Goal: Find specific page/section: Find specific page/section

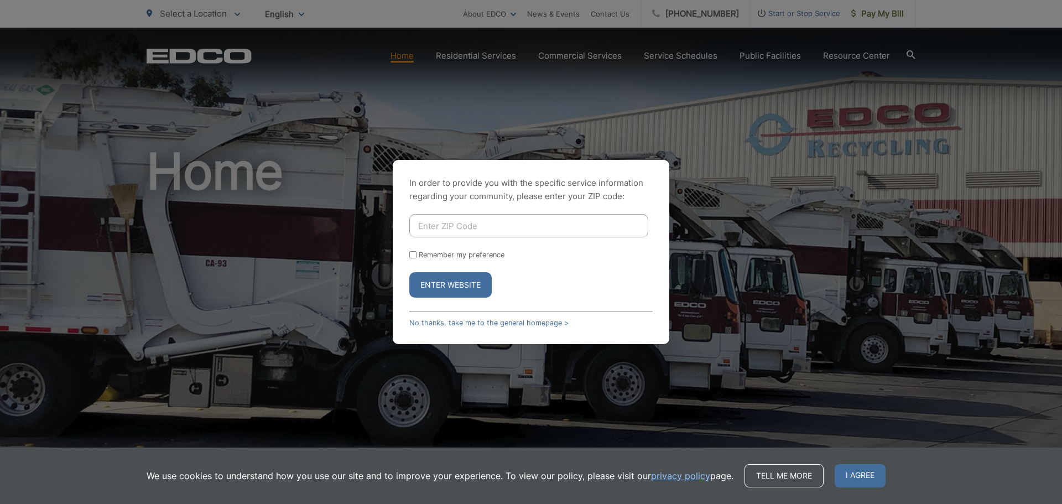
click at [553, 223] on input "Enter ZIP Code" at bounding box center [528, 225] width 239 height 23
type input "92173"
click at [409, 272] on button "Enter Website" at bounding box center [450, 284] width 82 height 25
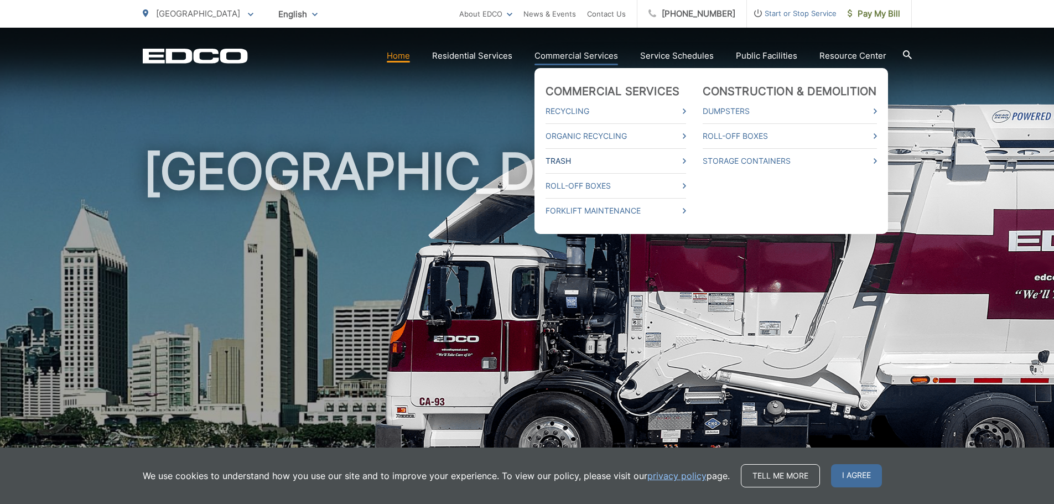
click at [565, 160] on link "Trash" at bounding box center [615, 160] width 141 height 13
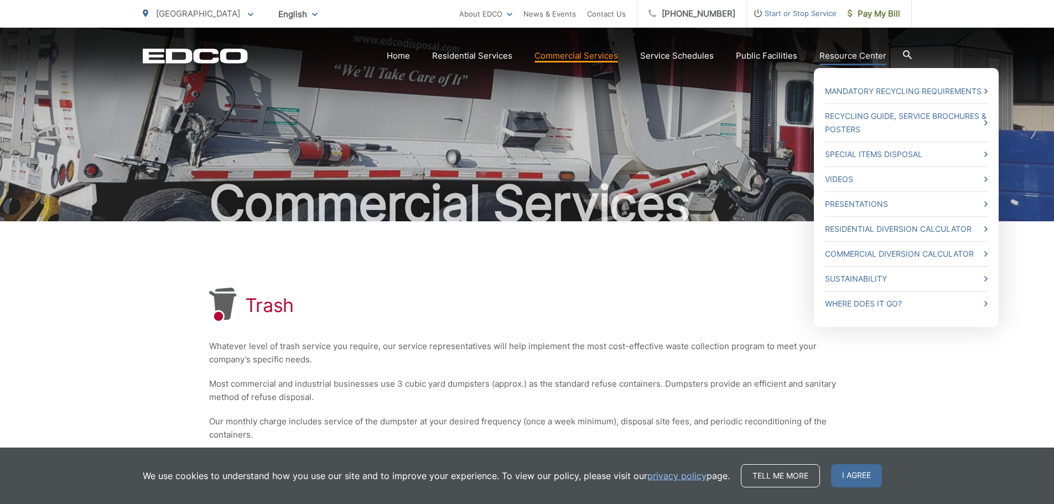
click at [847, 57] on link "Resource Center" at bounding box center [852, 55] width 67 height 13
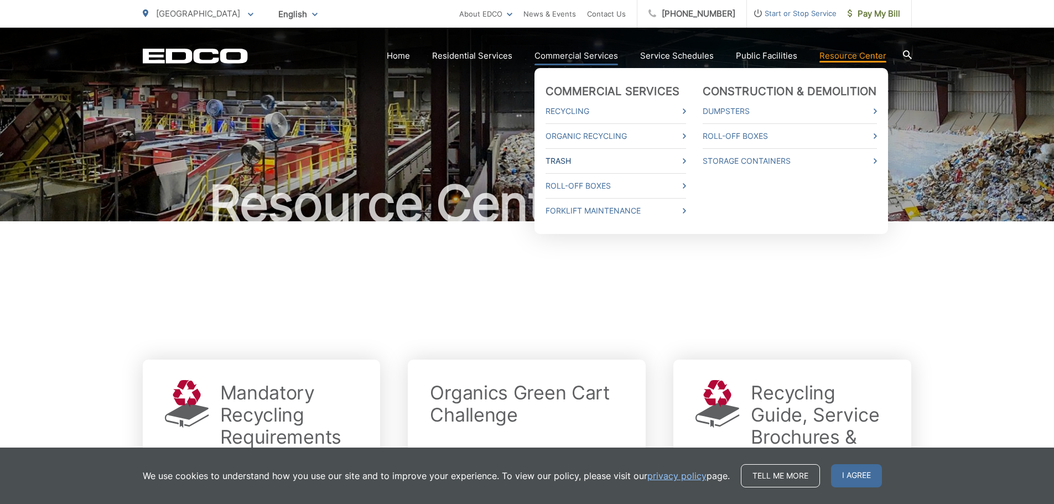
click at [564, 162] on link "Trash" at bounding box center [615, 160] width 141 height 13
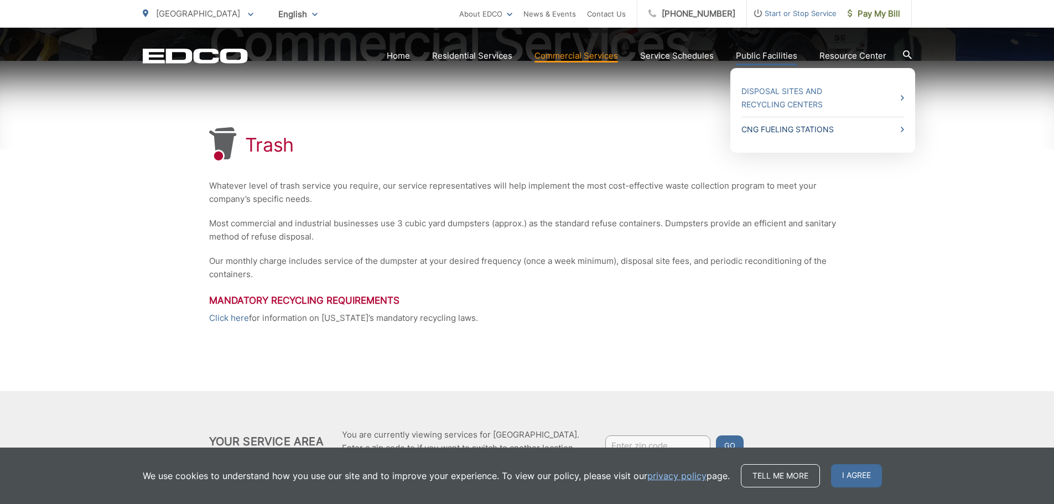
scroll to position [166, 0]
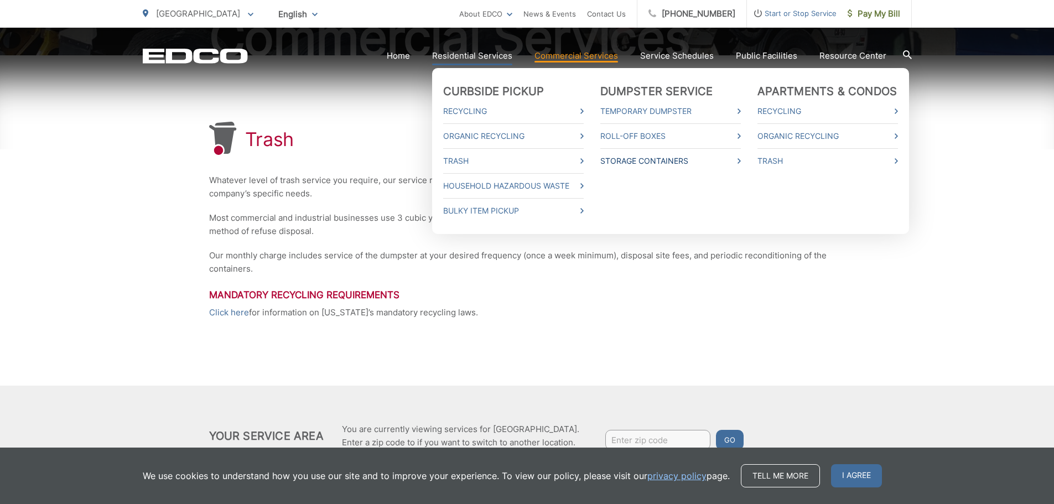
click at [672, 160] on link "Storage Containers" at bounding box center [670, 160] width 141 height 13
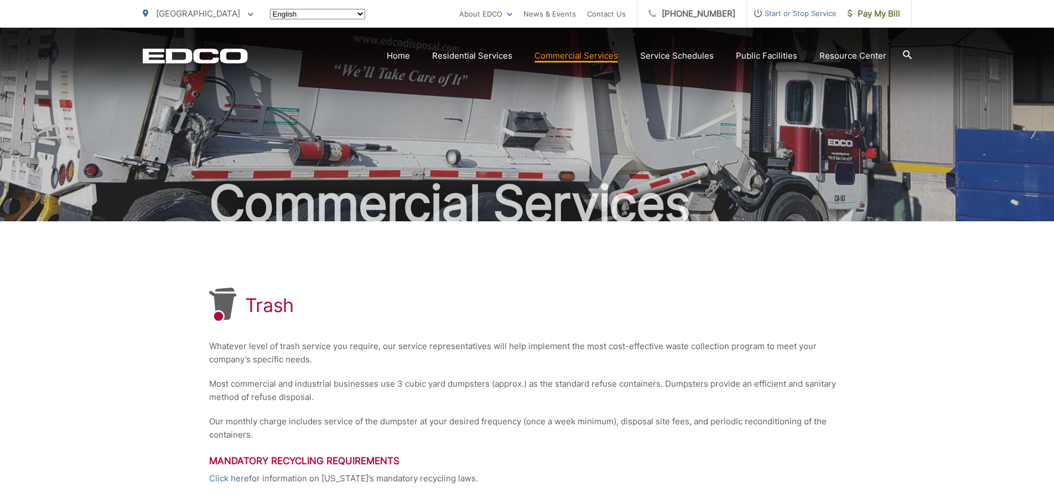
scroll to position [166, 0]
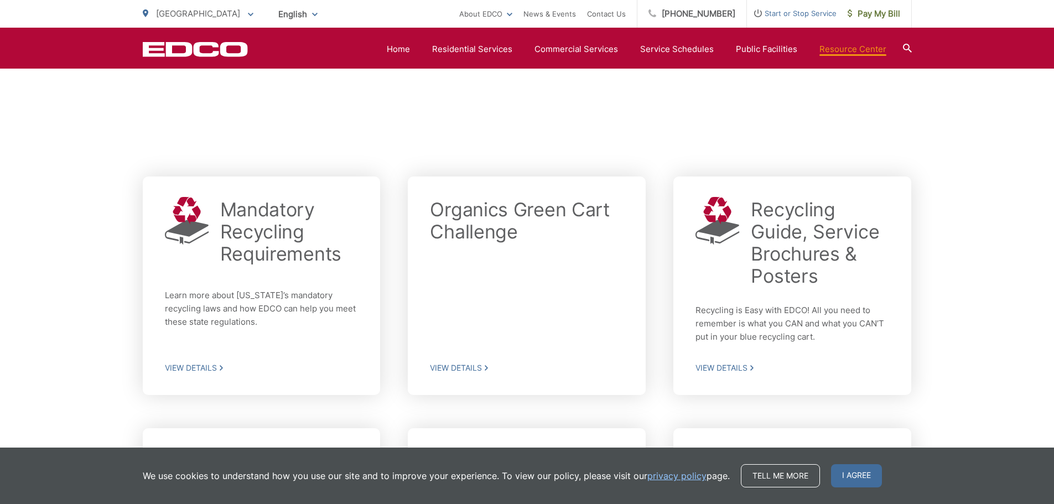
scroll to position [166, 0]
